Goal: Navigation & Orientation: Find specific page/section

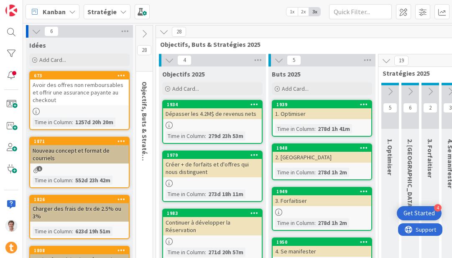
scroll to position [31, 1068]
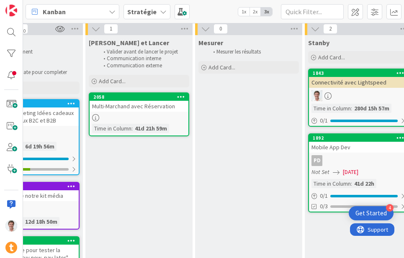
scroll to position [31, 1253]
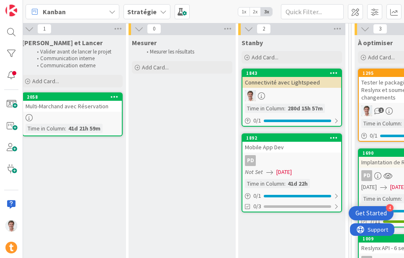
click at [288, 82] on div "Connectivité avec Lightspeed" at bounding box center [291, 82] width 99 height 11
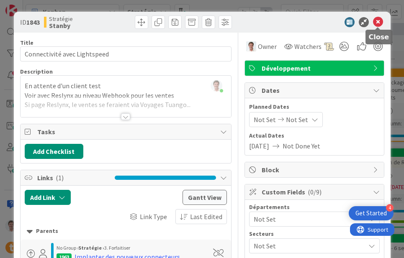
click at [380, 22] on icon at bounding box center [378, 22] width 10 height 10
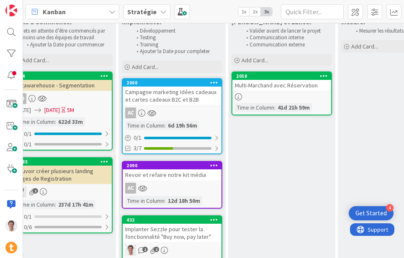
scroll to position [73, 1044]
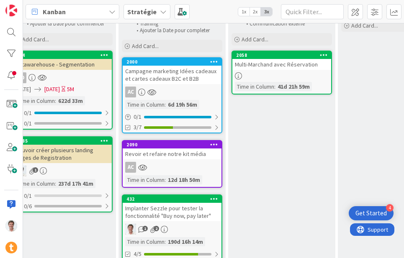
click at [141, 76] on div "Campagne marketing Idées cadeaux et cartes cadeaux B2C et B2B" at bounding box center [172, 75] width 99 height 18
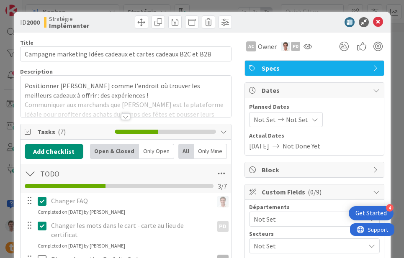
click at [128, 115] on div at bounding box center [125, 116] width 9 height 7
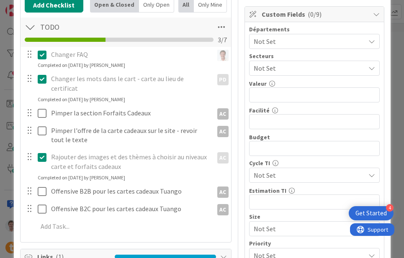
scroll to position [181, 0]
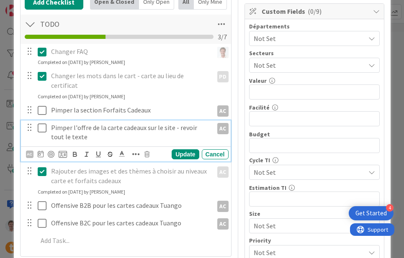
click at [42, 123] on icon at bounding box center [42, 128] width 9 height 10
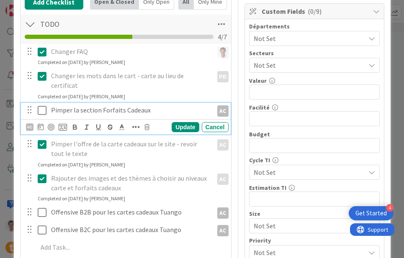
click at [118, 105] on p "Pimper la section Forfaits Cadeaux" at bounding box center [130, 110] width 159 height 10
click at [217, 122] on div "Cancel" at bounding box center [215, 127] width 27 height 10
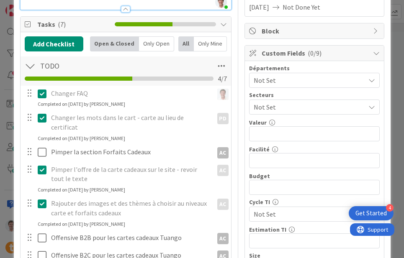
scroll to position [0, 0]
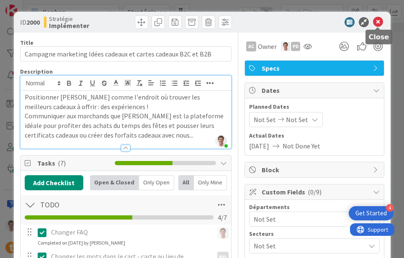
click at [380, 22] on icon at bounding box center [378, 22] width 10 height 10
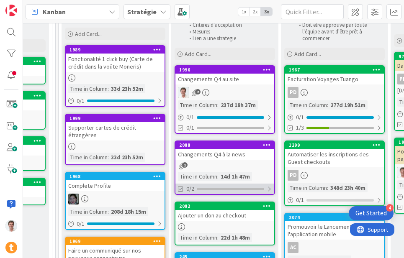
scroll to position [52, 663]
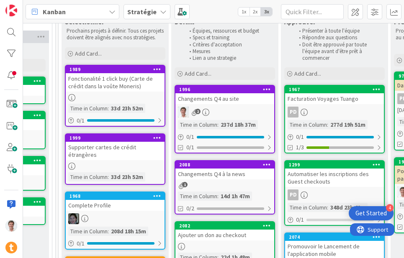
click at [217, 174] on div "Changements Q4 à la news" at bounding box center [224, 174] width 99 height 11
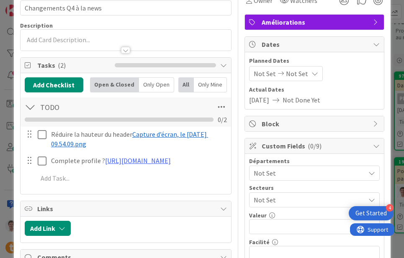
scroll to position [48, 0]
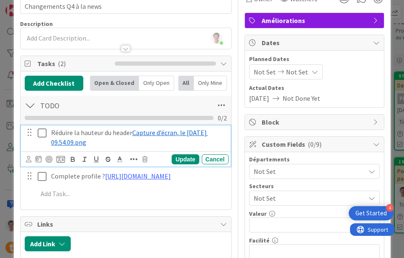
click at [170, 131] on span "Capture d’écran, le [DATE] 09.54.09.png" at bounding box center [129, 137] width 157 height 18
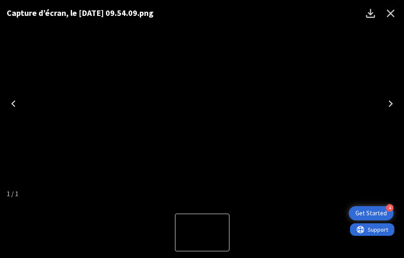
click at [393, 14] on icon "Close" at bounding box center [390, 13] width 13 height 13
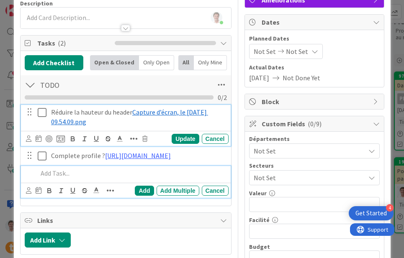
click at [131, 178] on p at bounding box center [131, 174] width 187 height 10
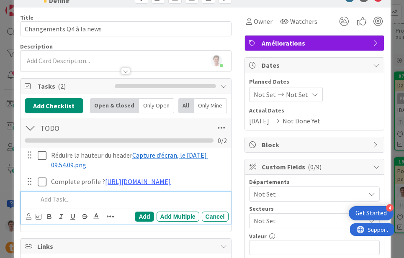
scroll to position [0, 0]
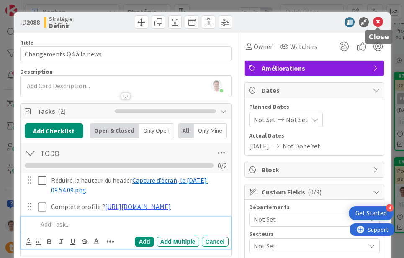
click at [380, 22] on icon at bounding box center [378, 22] width 10 height 10
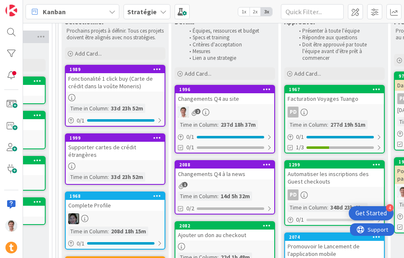
click at [225, 97] on div "Changements Q4 au site" at bounding box center [224, 98] width 99 height 11
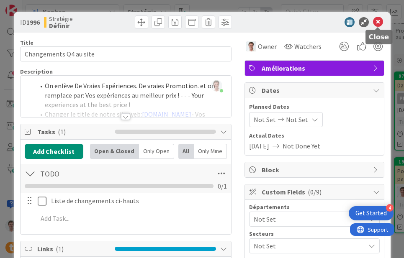
click at [378, 21] on icon at bounding box center [378, 22] width 10 height 10
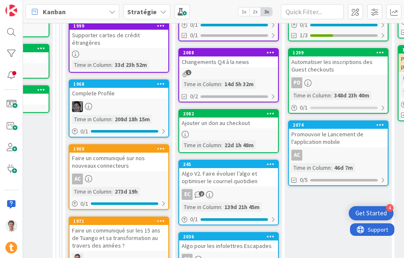
scroll to position [165, 659]
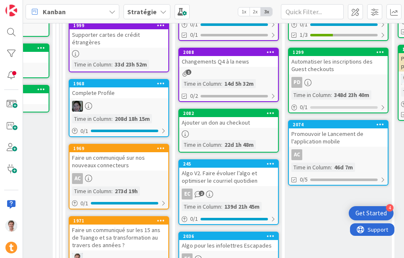
click at [219, 123] on div "Ajouter un don au checkout" at bounding box center [228, 122] width 99 height 11
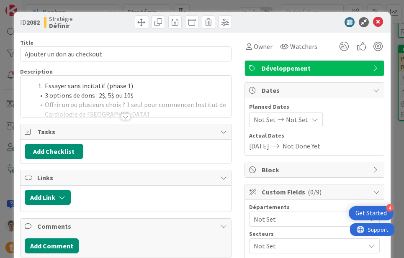
click at [125, 114] on div at bounding box center [125, 116] width 9 height 7
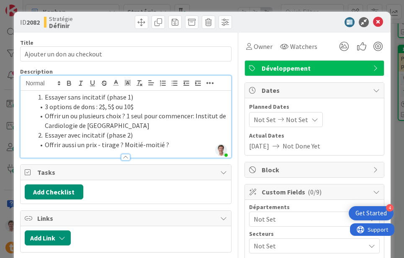
click at [327, 71] on span "Développement" at bounding box center [314, 68] width 107 height 10
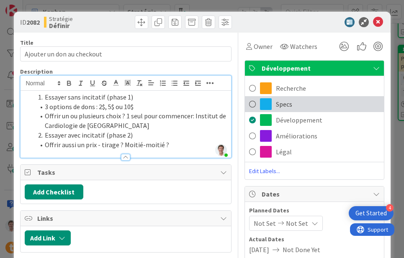
click at [299, 107] on div "Specs" at bounding box center [314, 104] width 139 height 16
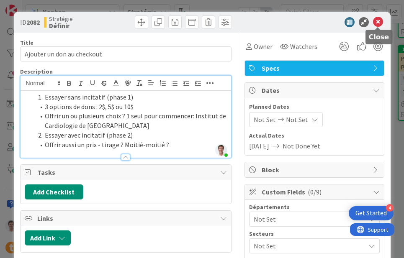
click at [380, 22] on icon at bounding box center [378, 22] width 10 height 10
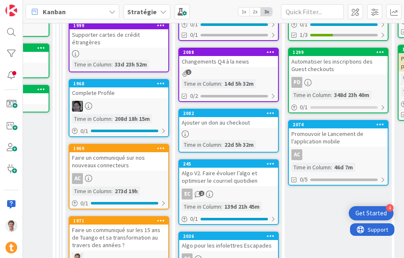
click at [238, 125] on div "Ajouter un don au checkout" at bounding box center [228, 122] width 99 height 11
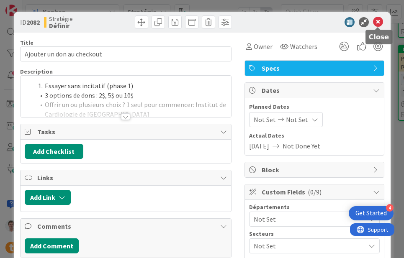
click at [377, 21] on icon at bounding box center [378, 22] width 10 height 10
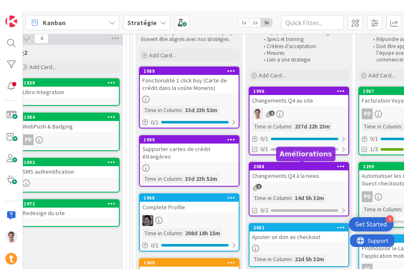
scroll to position [61, 588]
